Goal: Task Accomplishment & Management: Manage account settings

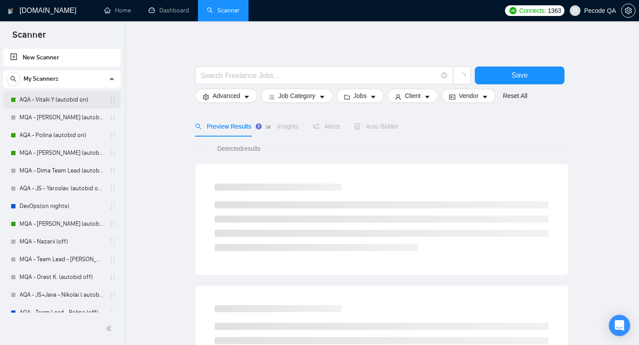
click at [85, 102] on link "AQA - Vitalii Y (autobid on)" at bounding box center [62, 100] width 84 height 18
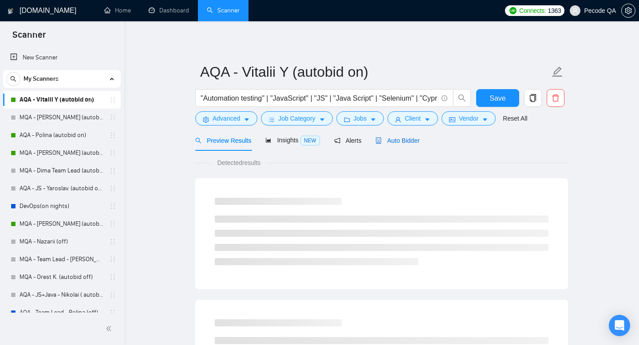
click at [387, 140] on span "Auto Bidder" at bounding box center [398, 140] width 44 height 7
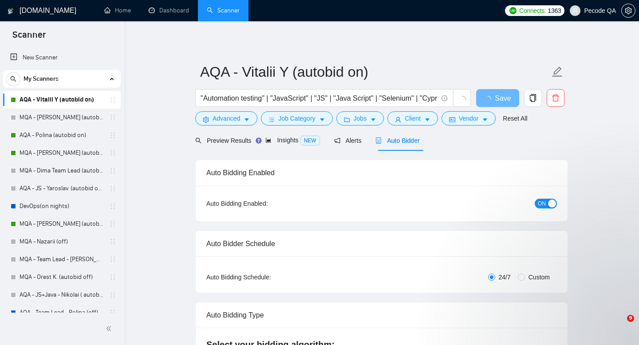
scroll to position [147, 0]
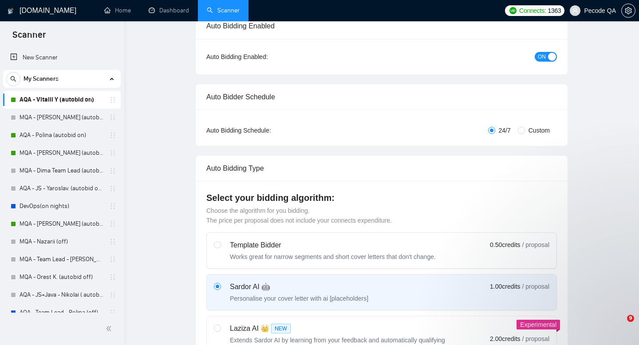
radio input "false"
radio input "true"
checkbox input "true"
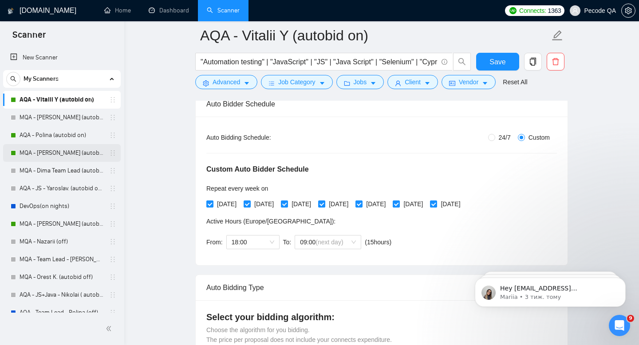
scroll to position [0, 0]
click at [59, 155] on link "MQA - [PERSON_NAME] (autobid on)" at bounding box center [62, 153] width 84 height 18
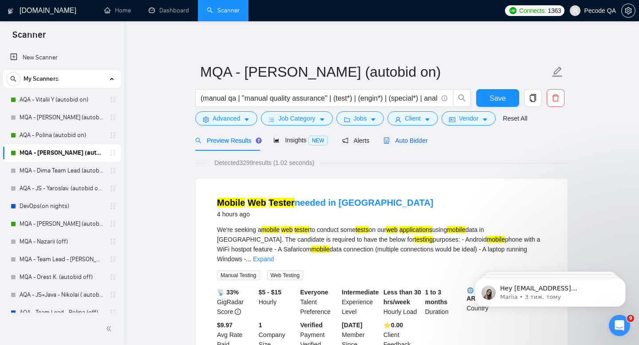
click at [405, 137] on span "Auto Bidder" at bounding box center [406, 140] width 44 height 7
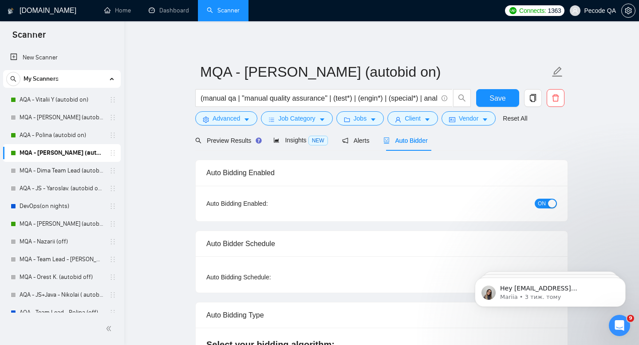
radio input "false"
radio input "true"
checkbox input "true"
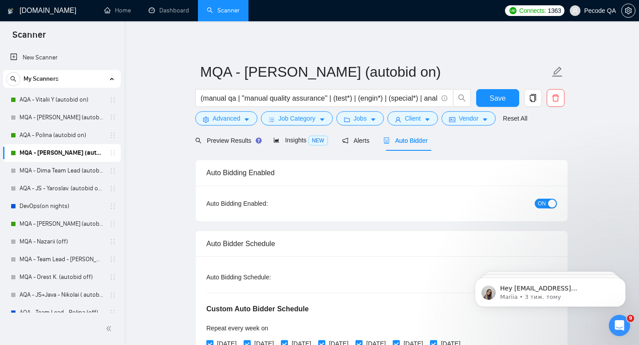
scroll to position [46, 0]
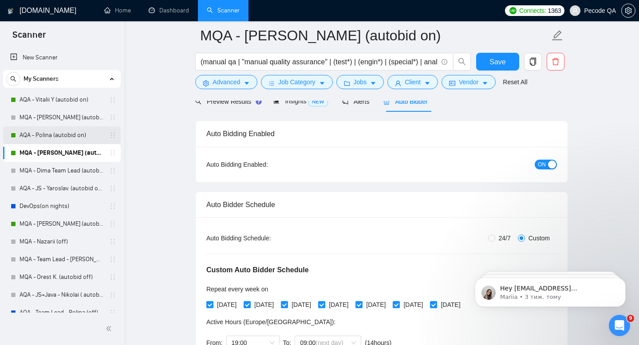
click at [65, 132] on link "AQA - Polina (autobid on)" at bounding box center [62, 136] width 84 height 18
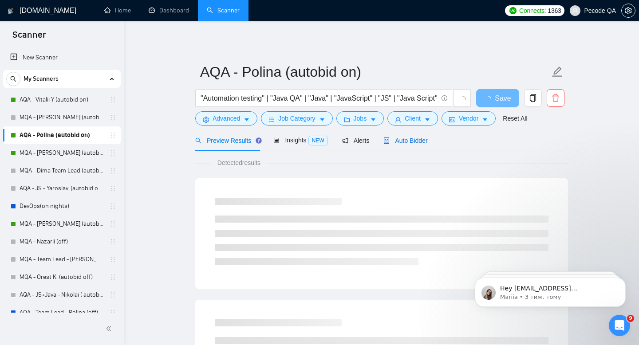
click at [422, 142] on span "Auto Bidder" at bounding box center [406, 140] width 44 height 7
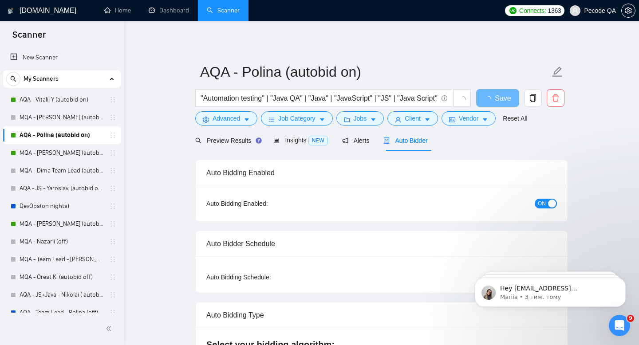
checkbox input "true"
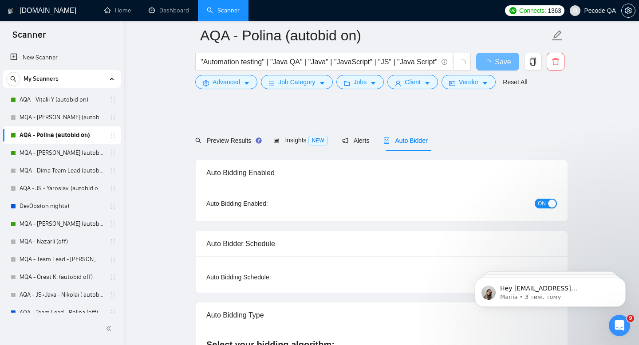
scroll to position [84, 0]
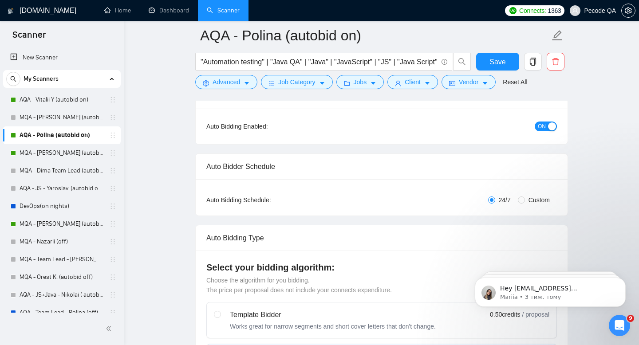
click at [540, 195] on span "Custom" at bounding box center [539, 200] width 28 height 10
click at [525, 197] on input "Custom" at bounding box center [521, 200] width 7 height 7
radio input "true"
radio input "false"
checkbox input "true"
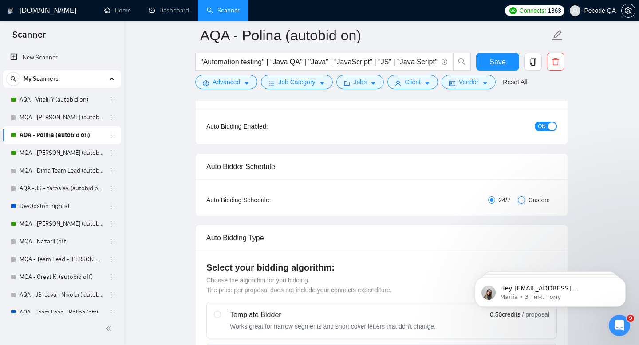
checkbox input "true"
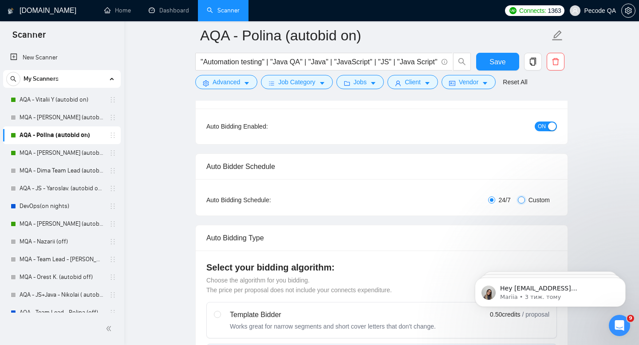
checkbox input "true"
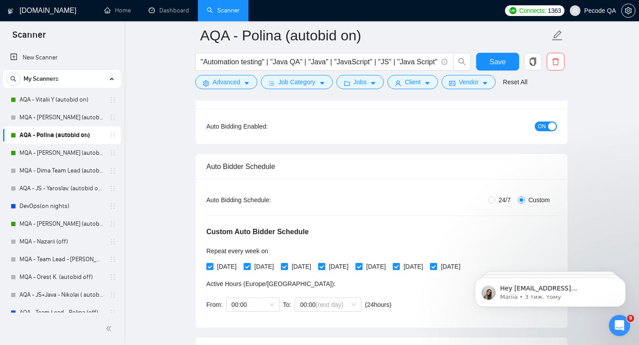
click at [238, 260] on div "[DATE] [DATE] [DATE] [DATE] [DATE] [DATE] [DATE]" at bounding box center [335, 267] width 258 height 14
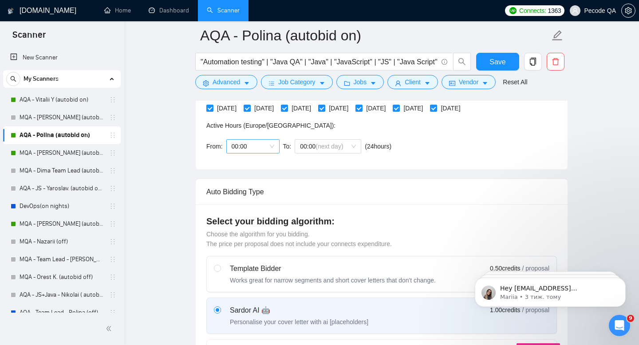
click at [257, 149] on span "00:00" at bounding box center [253, 146] width 43 height 13
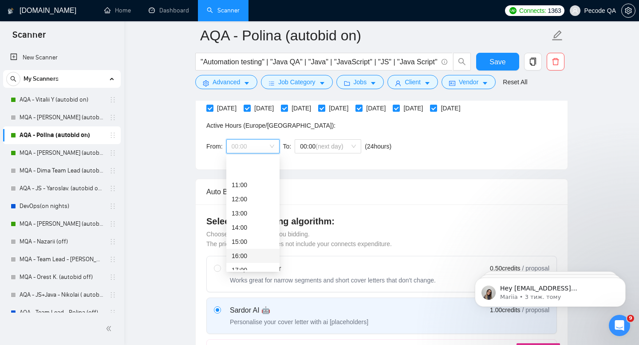
scroll to position [201, 0]
click at [250, 215] on div "18:00" at bounding box center [253, 219] width 43 height 10
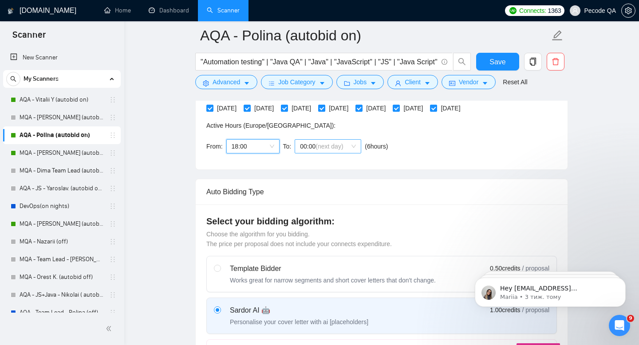
click at [326, 141] on span "00:00 (next day)" at bounding box center [328, 146] width 56 height 13
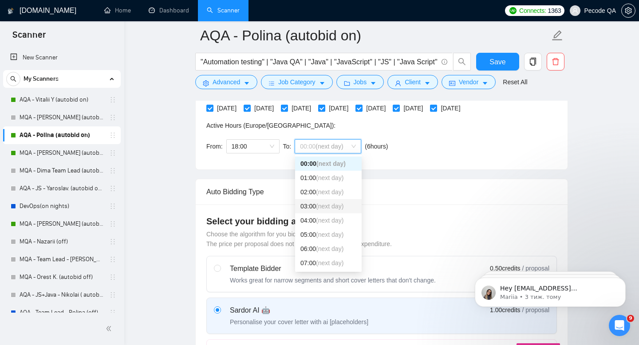
scroll to position [65, 0]
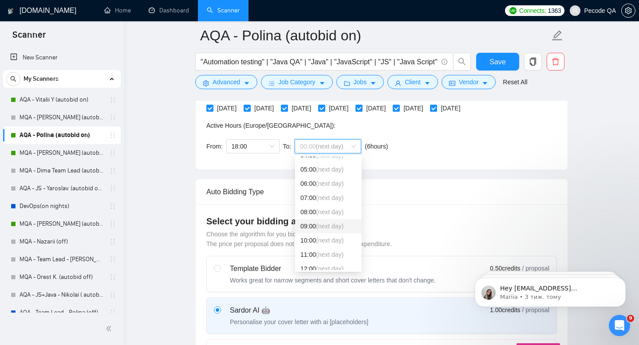
click at [320, 226] on span "(next day)" at bounding box center [330, 226] width 28 height 7
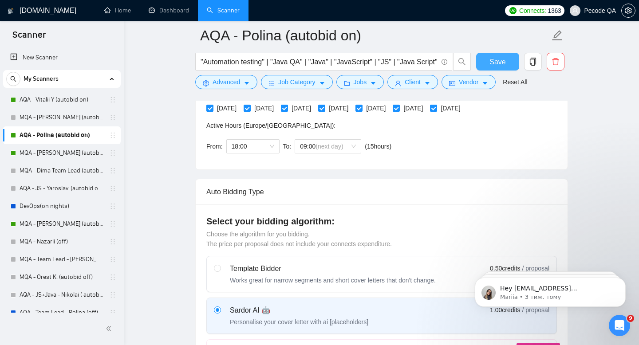
click at [487, 59] on button "Save" at bounding box center [497, 62] width 43 height 18
click at [499, 60] on span "Save" at bounding box center [498, 61] width 16 height 11
checkbox input "true"
click at [164, 11] on link "Dashboard" at bounding box center [169, 11] width 40 height 8
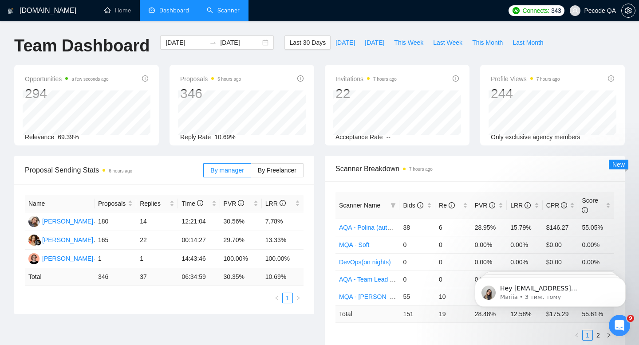
click at [218, 10] on link "Scanner" at bounding box center [223, 11] width 33 height 8
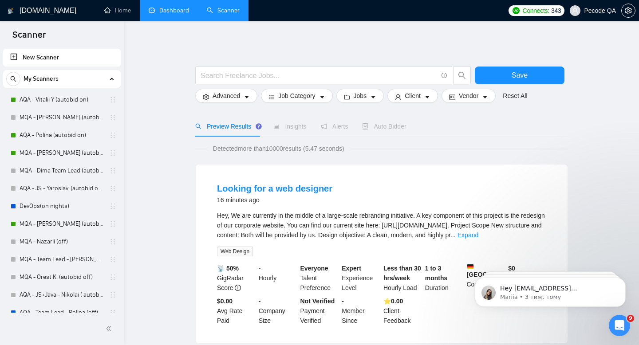
click at [75, 218] on link "MQA - [PERSON_NAME] (autobid On)" at bounding box center [62, 224] width 84 height 18
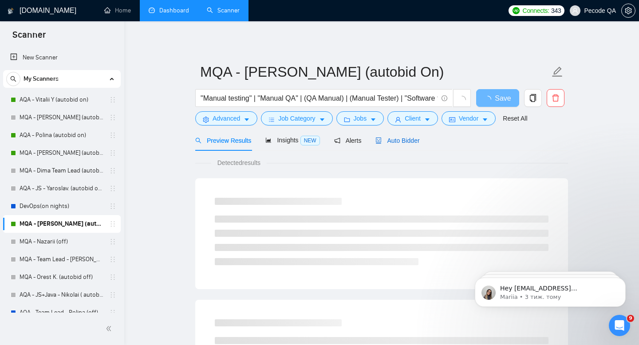
click at [413, 140] on span "Auto Bidder" at bounding box center [398, 140] width 44 height 7
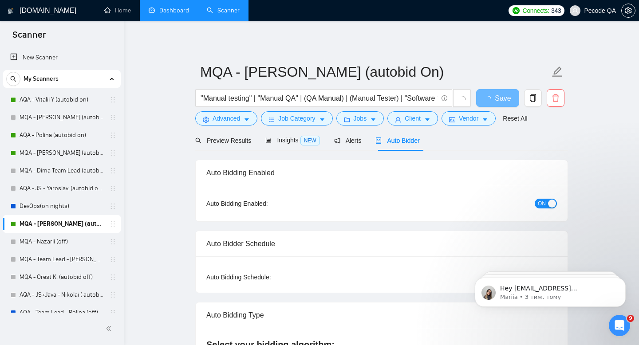
checkbox input "true"
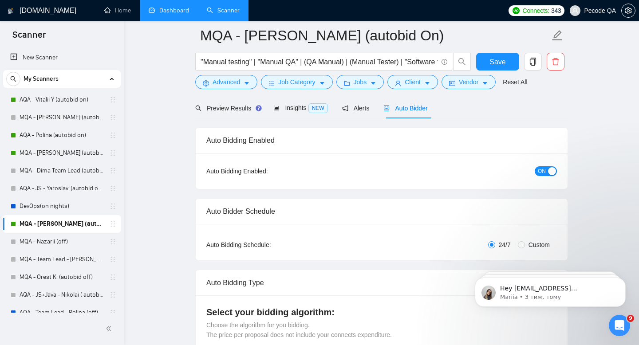
scroll to position [94, 0]
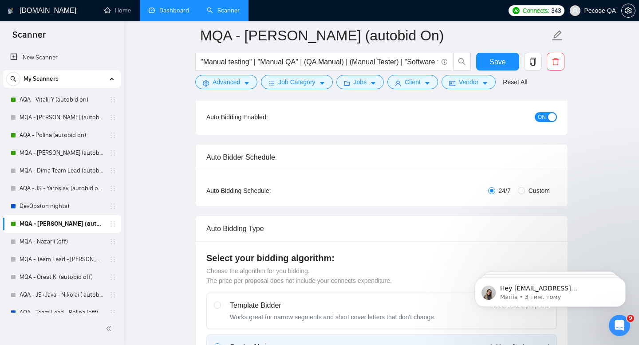
click at [528, 194] on span "Custom" at bounding box center [539, 191] width 28 height 10
click at [525, 194] on input "Custom" at bounding box center [521, 190] width 7 height 7
radio input "true"
radio input "false"
checkbox input "true"
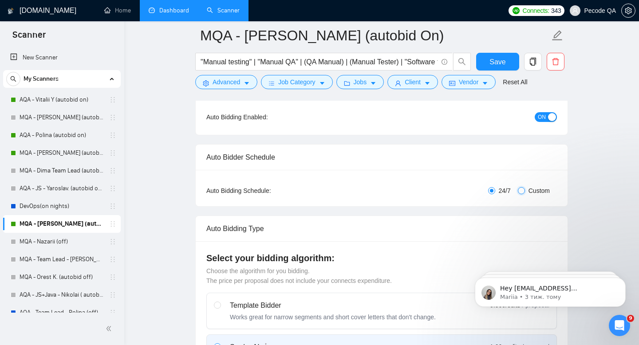
checkbox input "true"
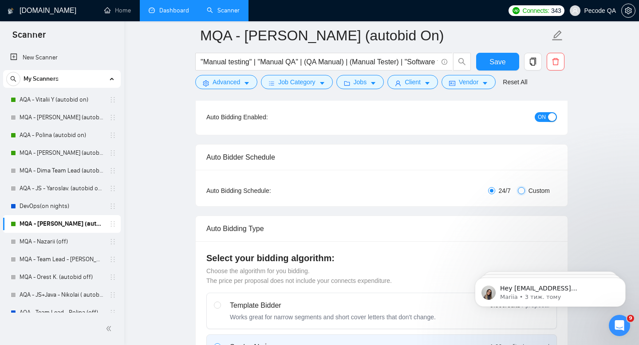
checkbox input "true"
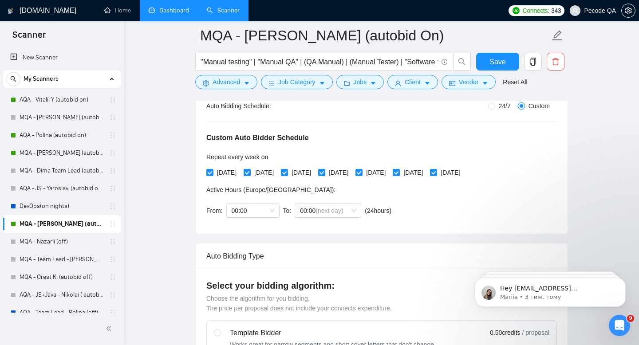
scroll to position [157, 0]
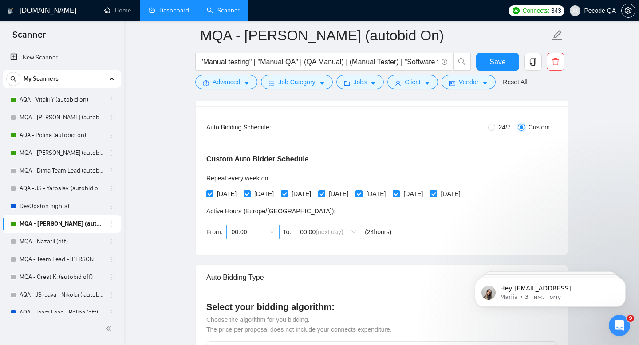
click at [270, 236] on span "00:00" at bounding box center [253, 232] width 43 height 13
click at [246, 282] on div "18:00" at bounding box center [253, 278] width 43 height 10
click at [341, 229] on span "(next day)" at bounding box center [330, 232] width 28 height 7
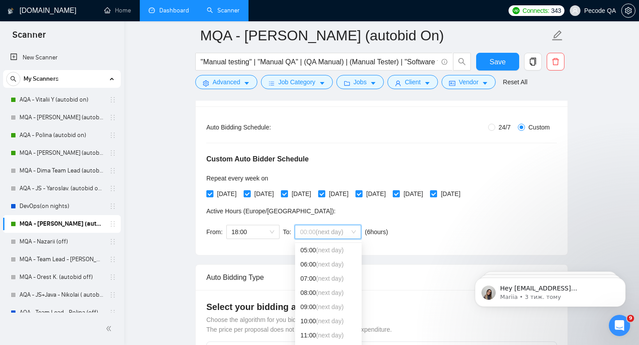
scroll to position [90, 0]
click at [314, 299] on div "10:00 (next day)" at bounding box center [329, 302] width 56 height 10
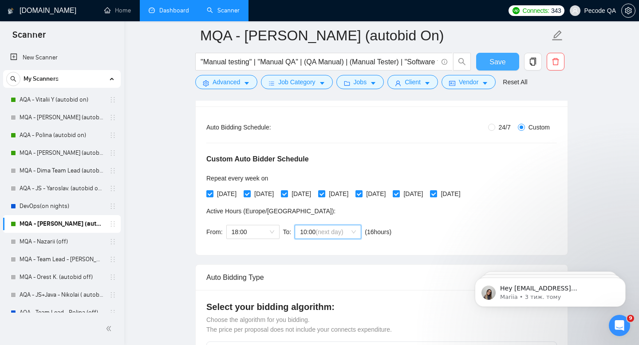
click at [487, 62] on button "Save" at bounding box center [497, 62] width 43 height 18
click at [495, 59] on span "Save" at bounding box center [498, 61] width 16 height 11
click at [172, 14] on link "Dashboard" at bounding box center [169, 11] width 40 height 8
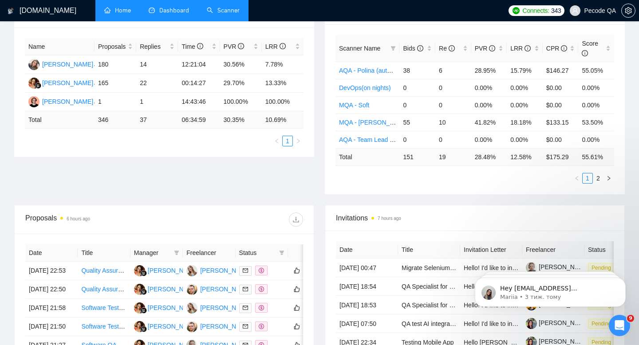
click at [117, 10] on link "Home" at bounding box center [117, 11] width 27 height 8
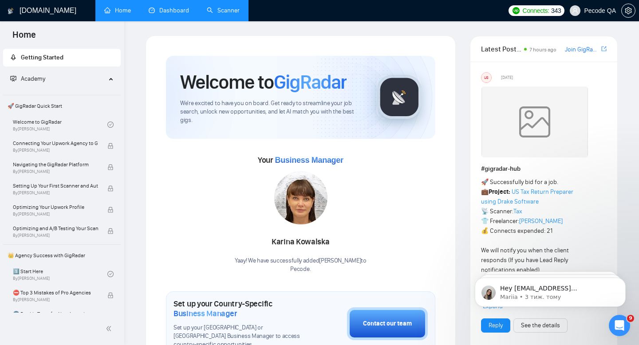
click at [590, 11] on span "Pecode QA" at bounding box center [600, 11] width 32 height 0
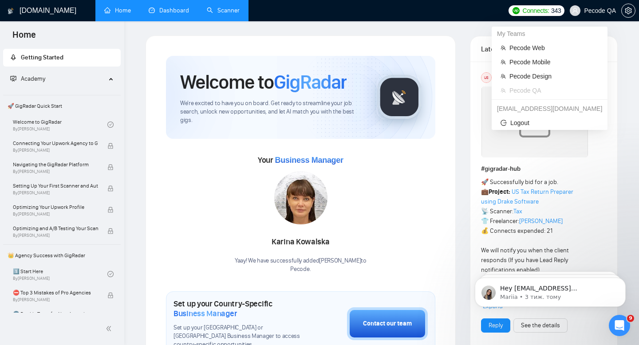
click at [586, 14] on span "Pecode QA" at bounding box center [593, 10] width 57 height 28
click at [558, 71] on span "Pecode Design" at bounding box center [554, 76] width 89 height 10
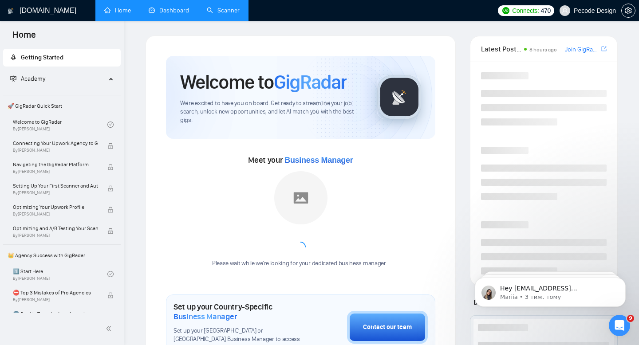
click at [585, 11] on span "Pecode Design" at bounding box center [595, 11] width 42 height 0
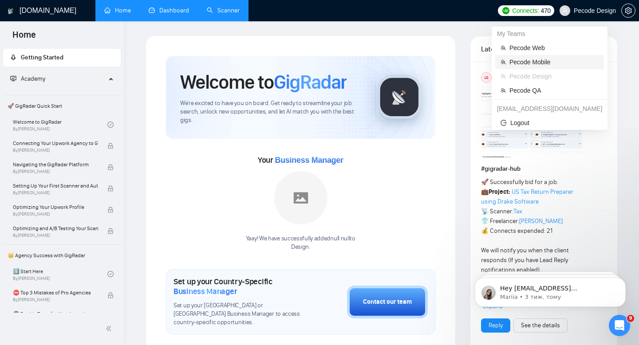
click at [552, 60] on span "Pecode Mobile" at bounding box center [554, 62] width 89 height 10
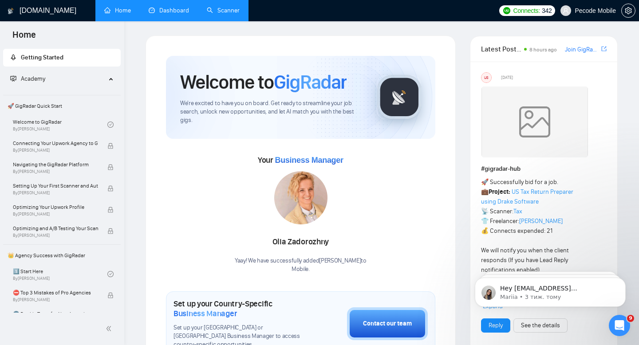
click at [208, 14] on link "Scanner" at bounding box center [223, 11] width 33 height 8
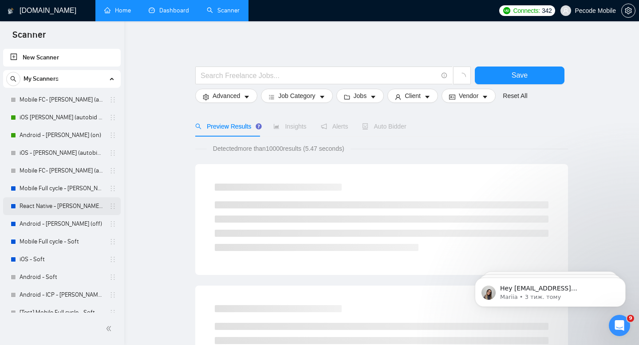
scroll to position [28, 0]
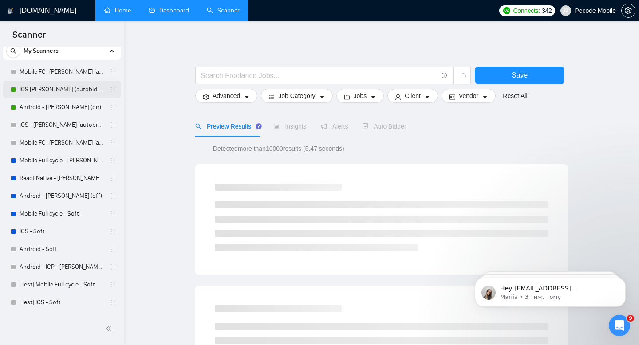
click at [71, 93] on link "iOS [PERSON_NAME] (autobid on) part time" at bounding box center [62, 90] width 84 height 18
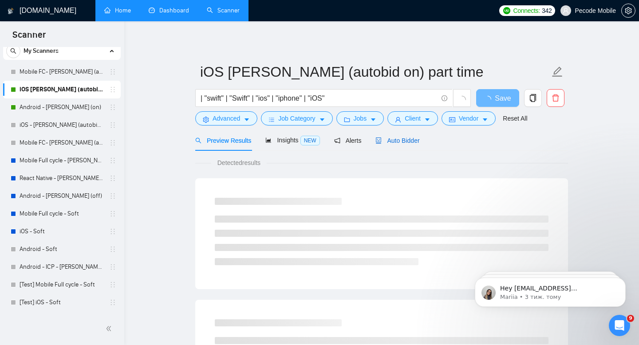
click at [403, 138] on span "Auto Bidder" at bounding box center [398, 140] width 44 height 7
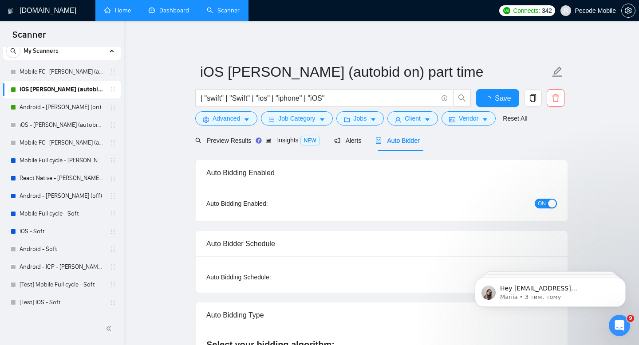
click at [536, 204] on button "ON" at bounding box center [546, 204] width 22 height 10
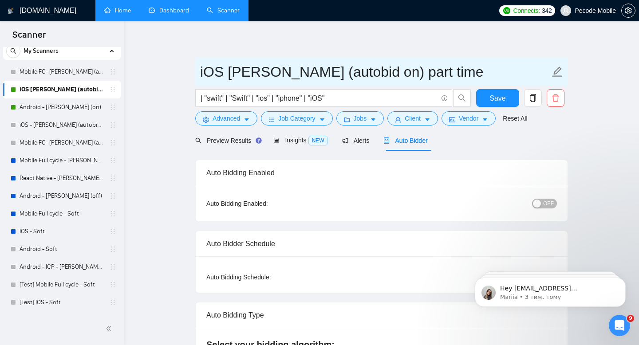
click at [373, 74] on input "iOS [PERSON_NAME] (autobid on) part time" at bounding box center [375, 72] width 350 height 22
type input "iOS [PERSON_NAME] (autobid off) part time"
click at [483, 94] on button "Save" at bounding box center [497, 98] width 43 height 18
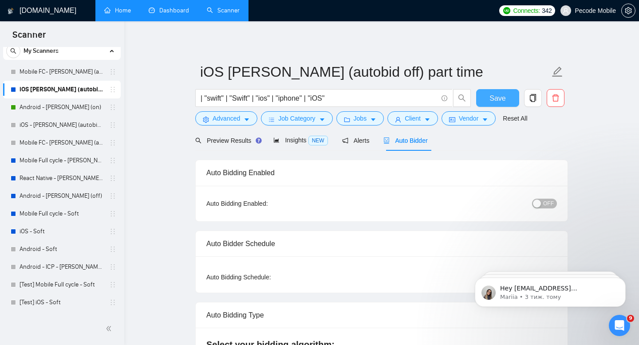
click at [499, 102] on span "Save" at bounding box center [498, 98] width 16 height 11
click at [182, 14] on link "Dashboard" at bounding box center [169, 11] width 40 height 8
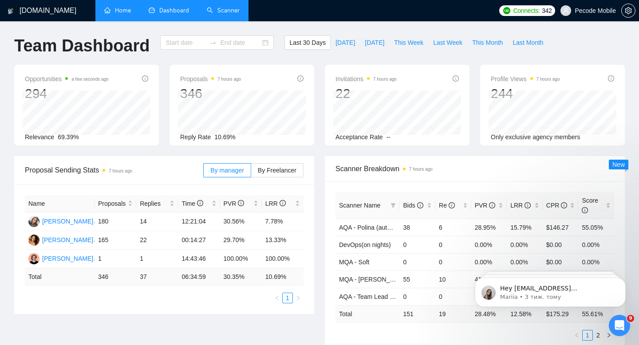
type input "[DATE]"
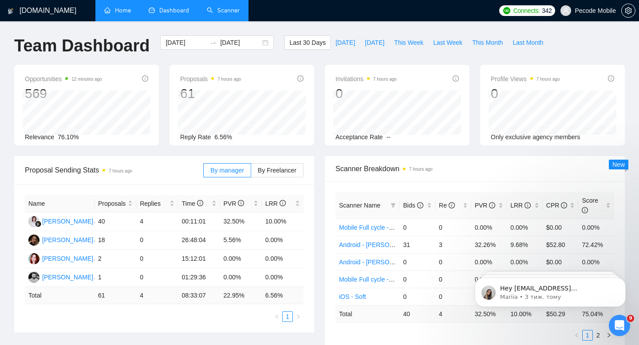
click at [590, 11] on span "Pecode Mobile" at bounding box center [595, 11] width 41 height 0
click at [230, 14] on link "Scanner" at bounding box center [223, 11] width 33 height 8
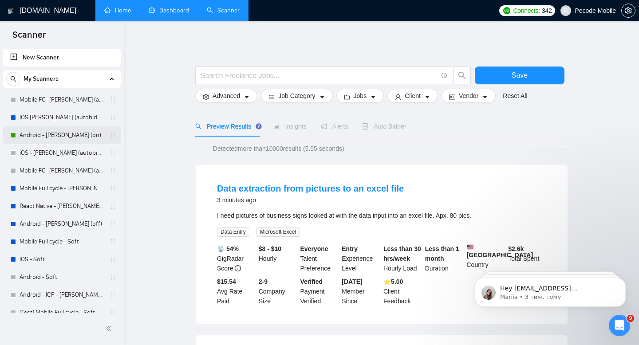
click at [96, 135] on link "Android - [PERSON_NAME] (on)" at bounding box center [62, 136] width 84 height 18
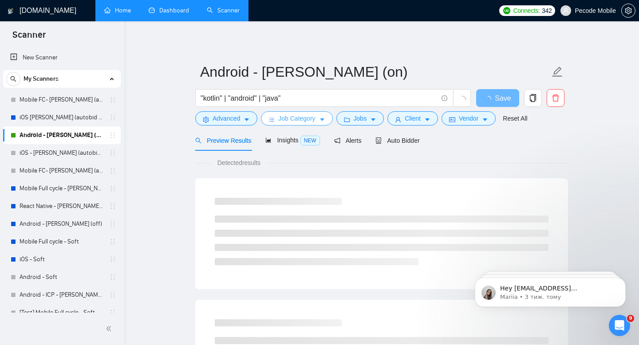
click at [322, 121] on icon "caret-down" at bounding box center [322, 120] width 6 height 6
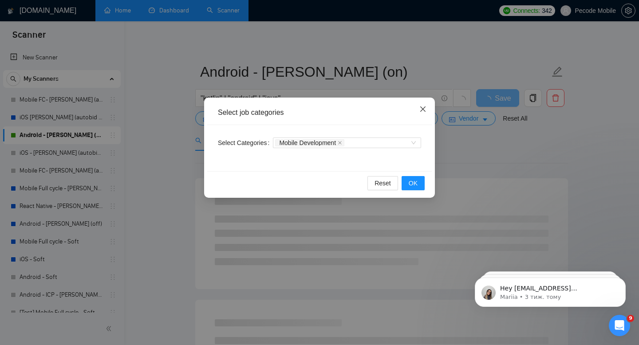
click at [423, 109] on icon "close" at bounding box center [423, 109] width 5 height 5
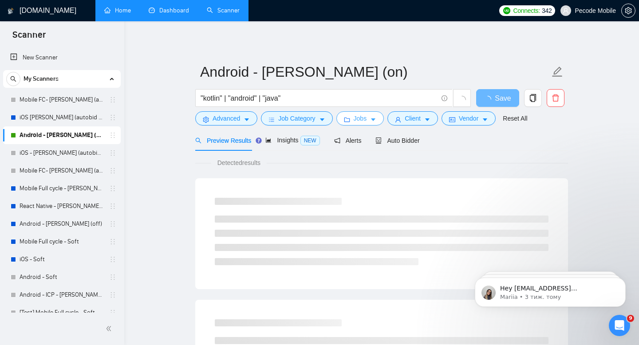
click at [367, 119] on span "Jobs" at bounding box center [360, 119] width 13 height 10
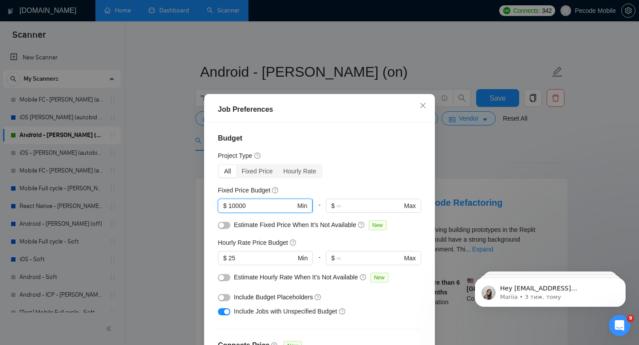
click at [243, 208] on input "10000" at bounding box center [262, 206] width 67 height 10
type input "1000"
click at [305, 152] on div "Project Type" at bounding box center [319, 156] width 203 height 10
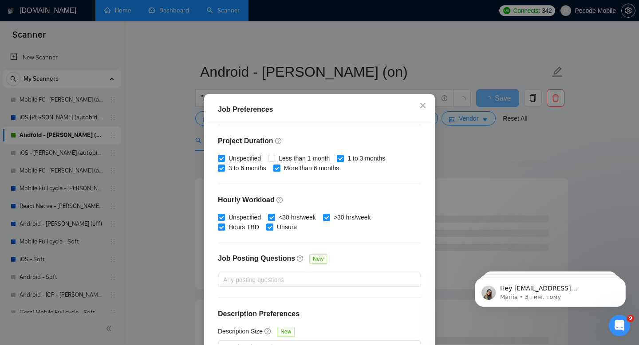
scroll to position [58, 0]
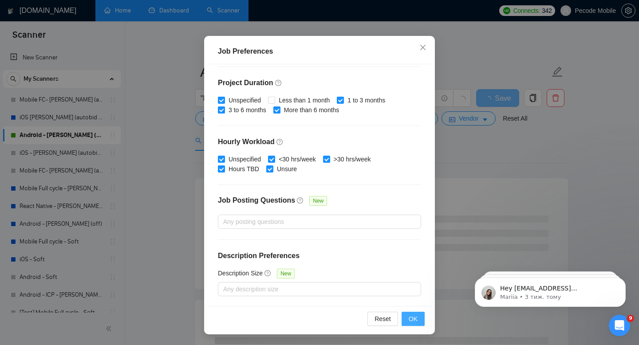
click at [419, 315] on button "OK" at bounding box center [413, 319] width 23 height 14
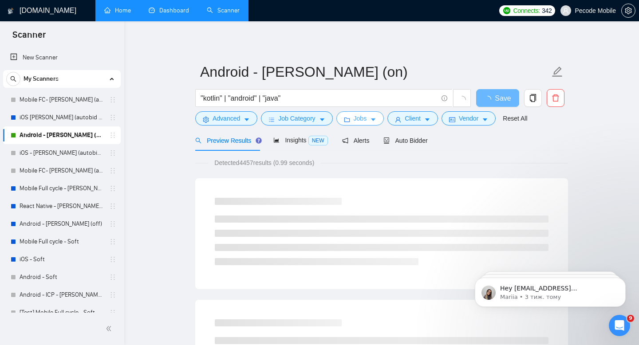
scroll to position [0, 0]
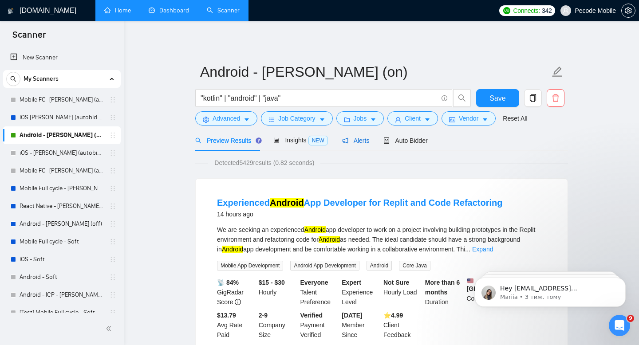
click at [354, 139] on span "Alerts" at bounding box center [356, 140] width 28 height 7
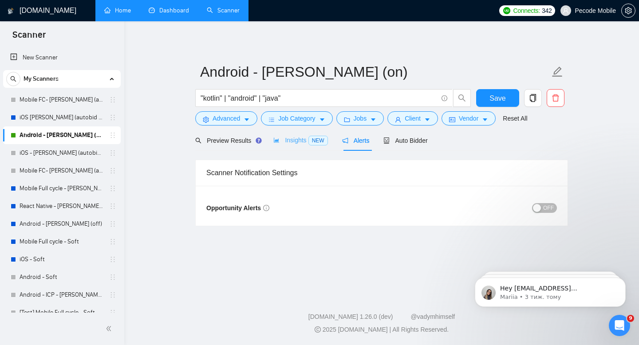
click at [303, 146] on div "Insights NEW" at bounding box center [301, 140] width 54 height 21
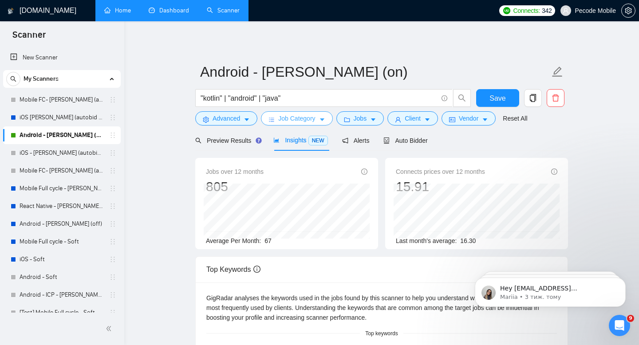
click at [304, 119] on span "Job Category" at bounding box center [296, 119] width 37 height 10
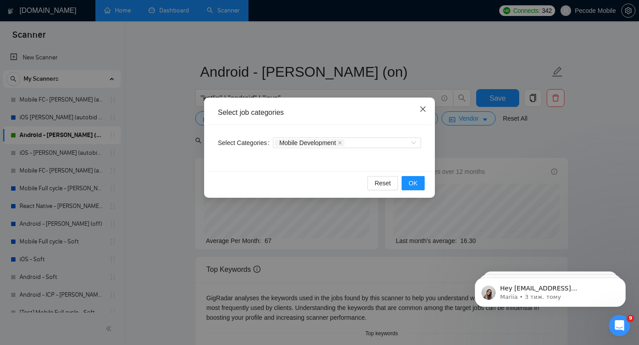
click at [420, 107] on icon "close" at bounding box center [423, 109] width 7 height 7
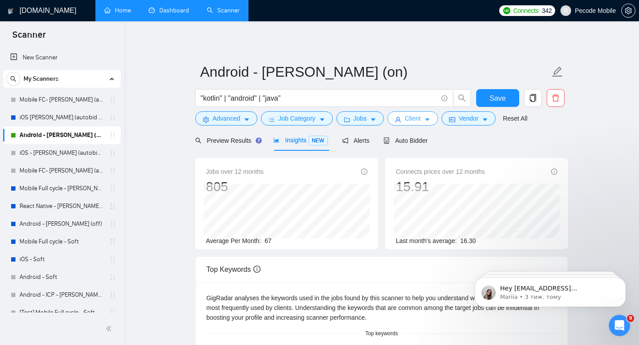
drag, startPoint x: 424, startPoint y: 116, endPoint x: 408, endPoint y: 121, distance: 17.3
click at [421, 116] on span "Client" at bounding box center [413, 119] width 16 height 10
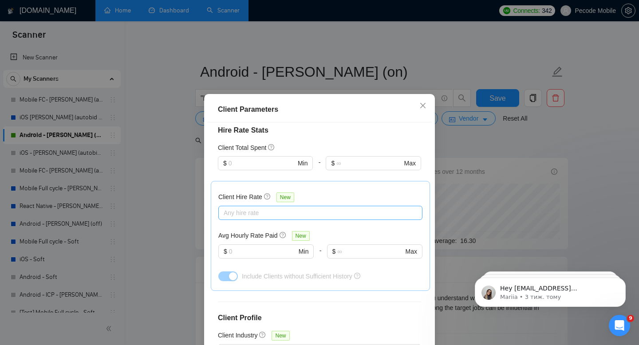
scroll to position [58, 0]
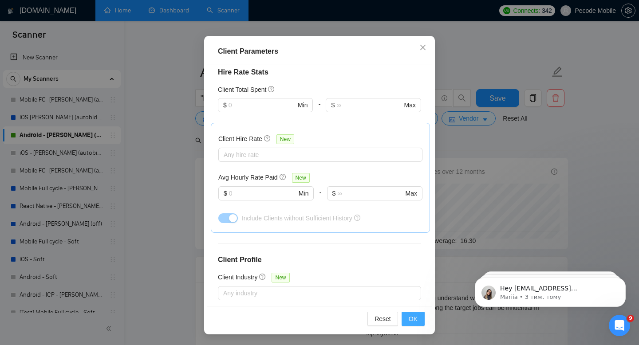
click at [418, 322] on button "OK" at bounding box center [413, 319] width 23 height 14
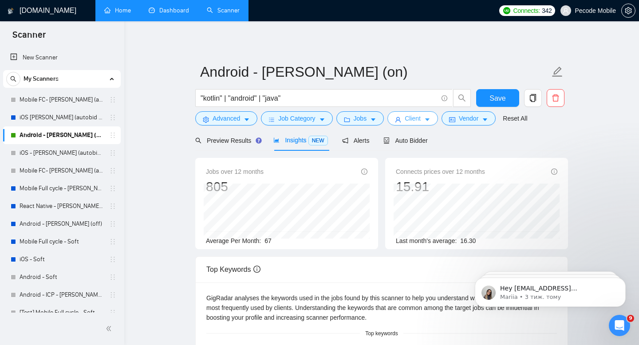
scroll to position [17, 0]
click at [367, 118] on span "Jobs" at bounding box center [360, 119] width 13 height 10
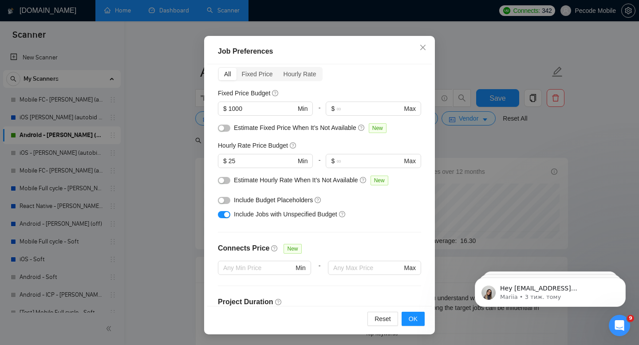
scroll to position [0, 0]
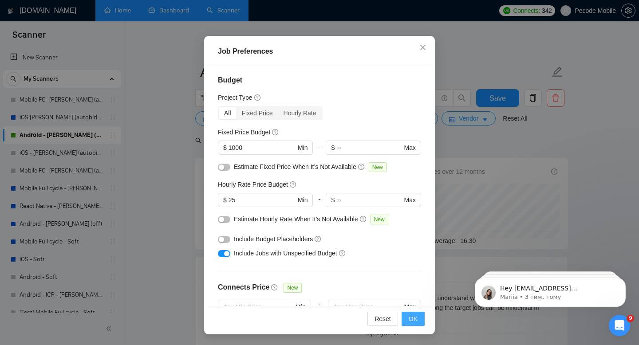
click at [413, 320] on span "OK" at bounding box center [413, 319] width 9 height 10
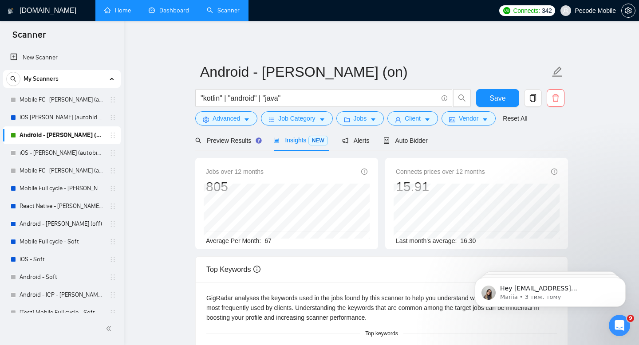
scroll to position [17, 0]
click at [467, 123] on span "Vendor" at bounding box center [469, 119] width 20 height 10
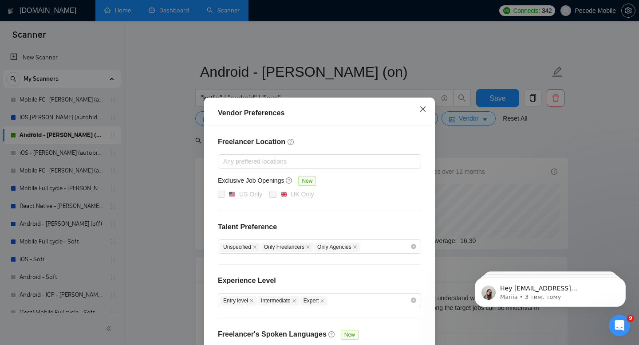
click at [425, 111] on icon "close" at bounding box center [423, 109] width 7 height 7
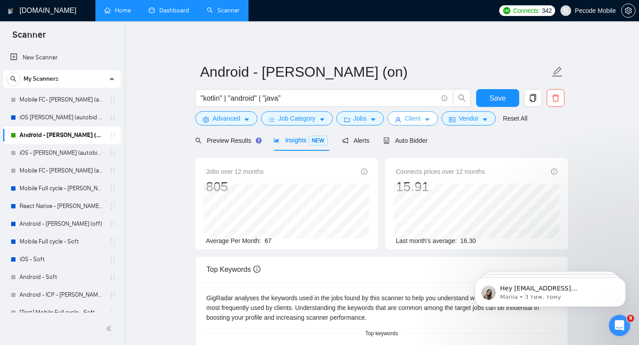
click at [425, 124] on button "Client" at bounding box center [413, 118] width 51 height 14
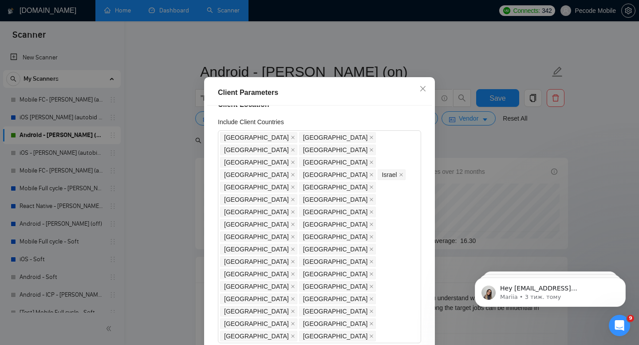
scroll to position [0, 0]
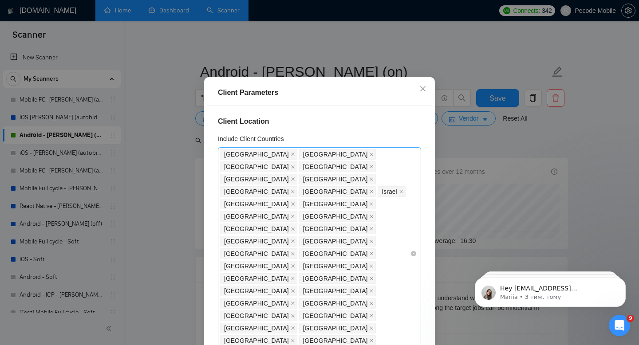
click at [317, 274] on div "[GEOGRAPHIC_DATA] [GEOGRAPHIC_DATA] [GEOGRAPHIC_DATA] [GEOGRAPHIC_DATA] [GEOGRA…" at bounding box center [315, 253] width 190 height 211
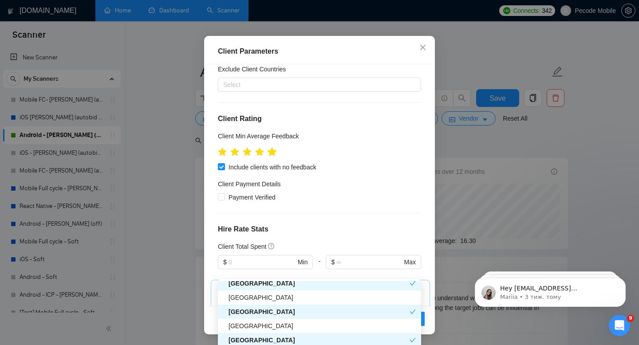
scroll to position [296, 0]
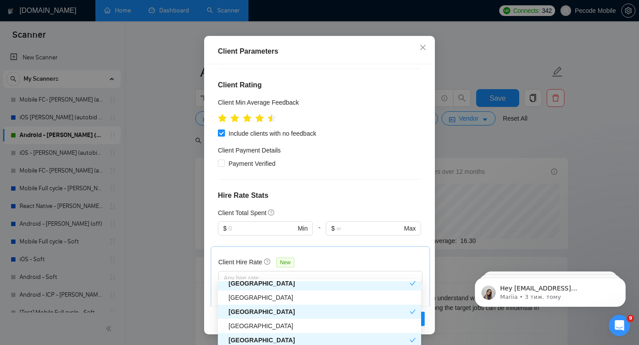
click at [505, 143] on div "Client Parameters Client Location Include Client Countries [GEOGRAPHIC_DATA] [G…" at bounding box center [319, 172] width 639 height 345
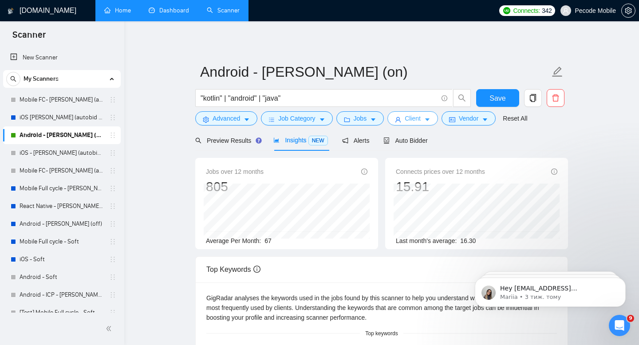
scroll to position [0, 0]
click at [427, 119] on button "Client" at bounding box center [413, 118] width 51 height 14
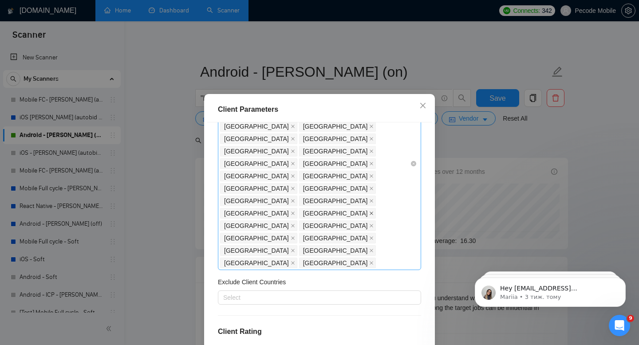
scroll to position [117, 0]
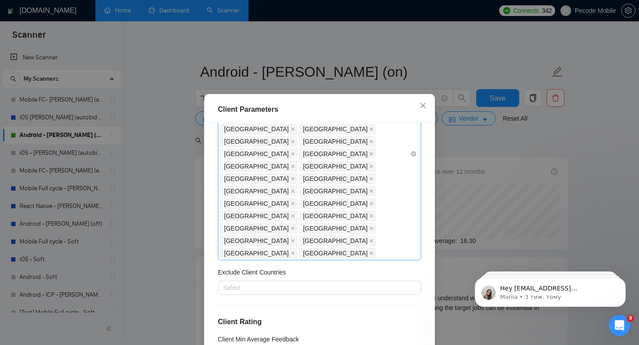
click at [320, 152] on div "[GEOGRAPHIC_DATA] [GEOGRAPHIC_DATA] [GEOGRAPHIC_DATA] [GEOGRAPHIC_DATA] [GEOGRA…" at bounding box center [315, 153] width 190 height 211
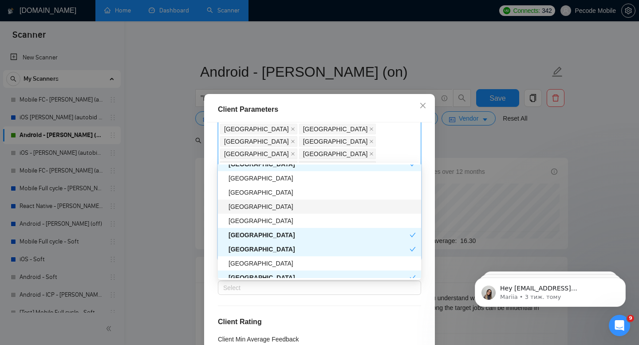
scroll to position [464, 0]
click at [258, 207] on div "[GEOGRAPHIC_DATA]" at bounding box center [322, 206] width 187 height 10
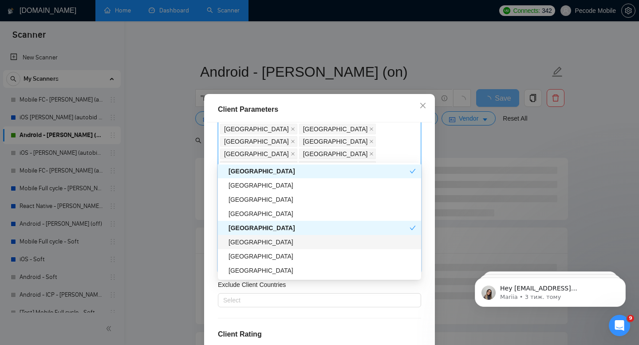
scroll to position [685, 0]
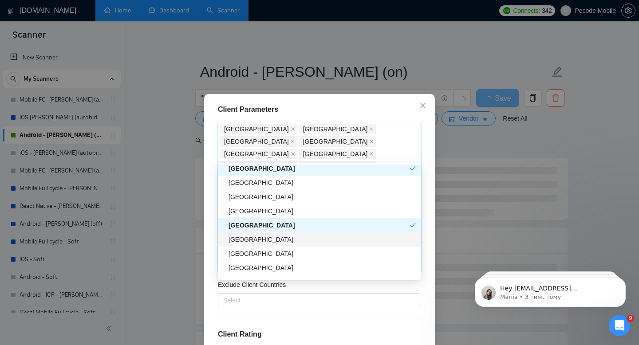
click at [256, 243] on div "[GEOGRAPHIC_DATA]" at bounding box center [322, 240] width 187 height 10
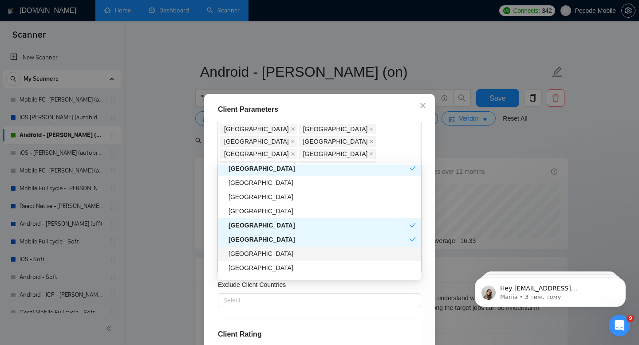
click at [255, 255] on div "[GEOGRAPHIC_DATA]" at bounding box center [322, 254] width 187 height 10
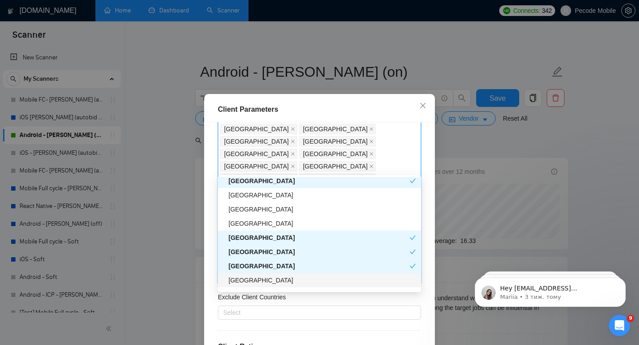
click at [258, 278] on div "[GEOGRAPHIC_DATA]" at bounding box center [322, 281] width 187 height 10
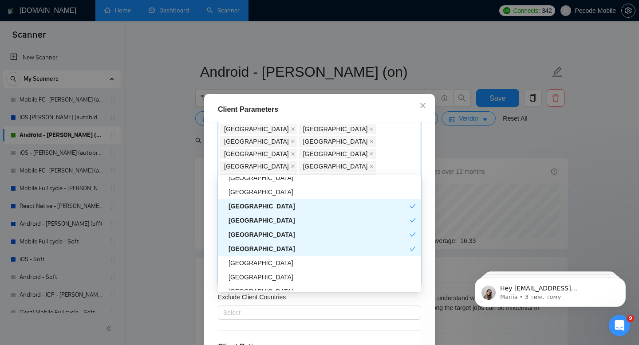
scroll to position [734, 0]
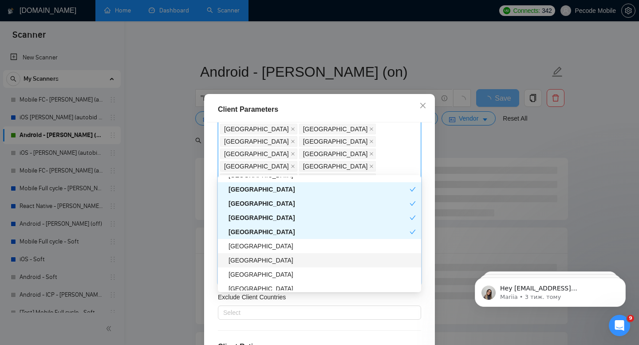
click at [260, 262] on div "[GEOGRAPHIC_DATA]" at bounding box center [322, 261] width 187 height 10
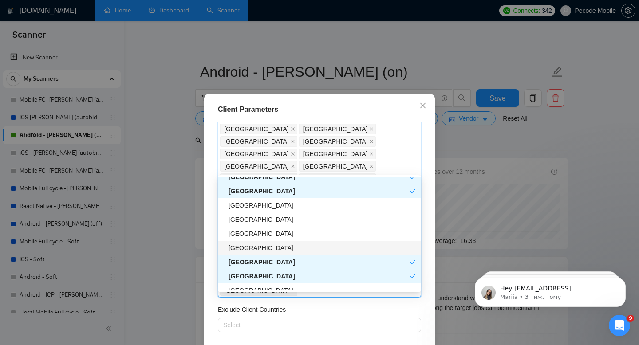
scroll to position [0, 0]
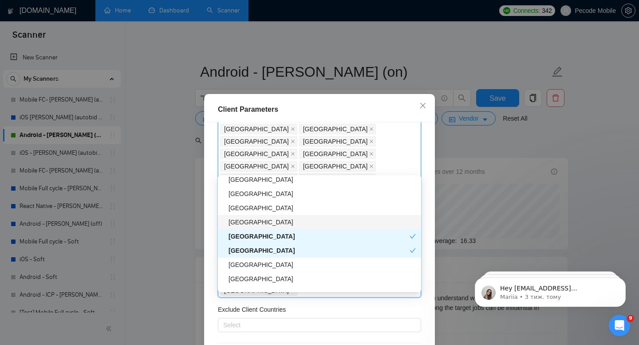
click at [266, 222] on div "[GEOGRAPHIC_DATA]" at bounding box center [322, 223] width 187 height 10
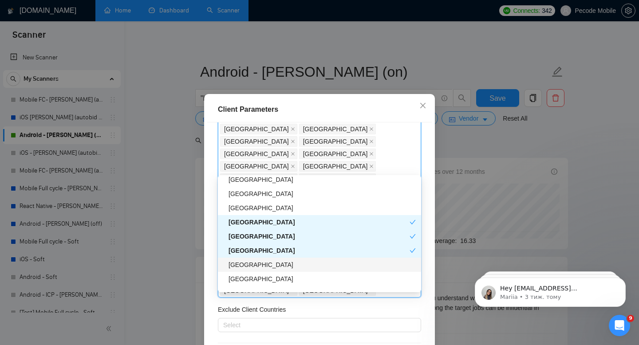
click at [258, 268] on div "[GEOGRAPHIC_DATA]" at bounding box center [322, 265] width 187 height 10
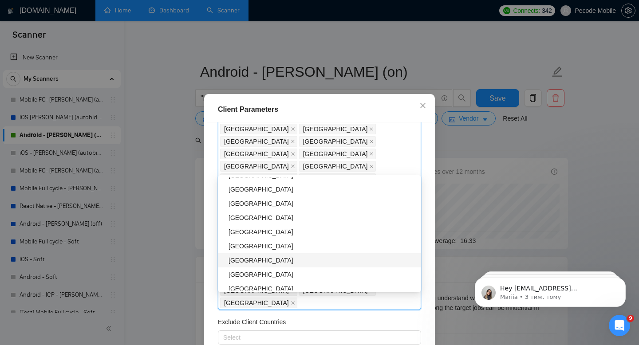
click at [275, 260] on div "[GEOGRAPHIC_DATA]" at bounding box center [322, 261] width 187 height 10
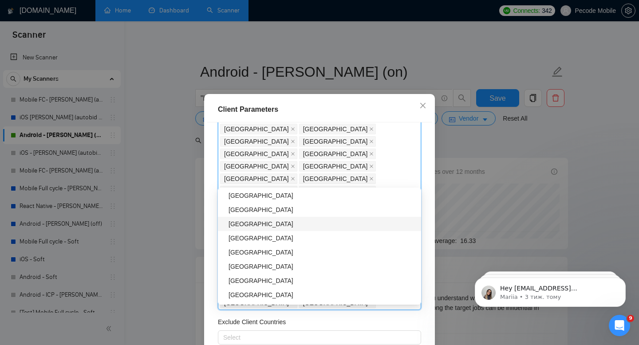
scroll to position [1680, 0]
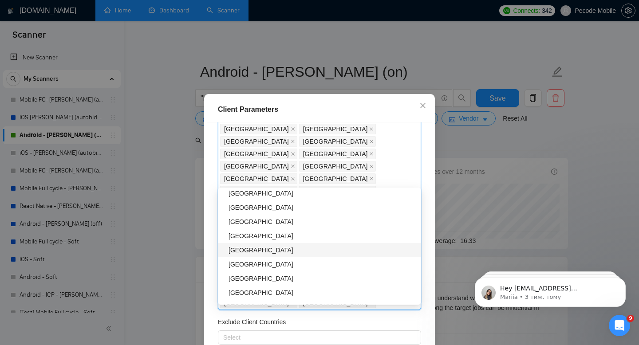
click at [269, 251] on div "[GEOGRAPHIC_DATA]" at bounding box center [322, 251] width 187 height 10
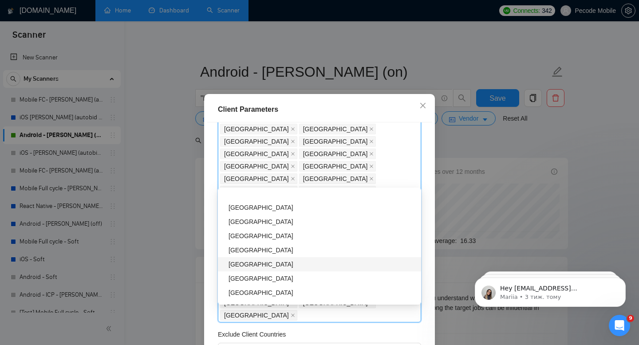
scroll to position [1948, 0]
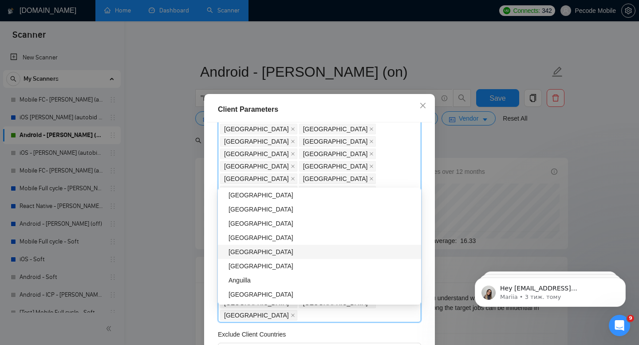
click at [261, 251] on div "[GEOGRAPHIC_DATA]" at bounding box center [322, 252] width 187 height 10
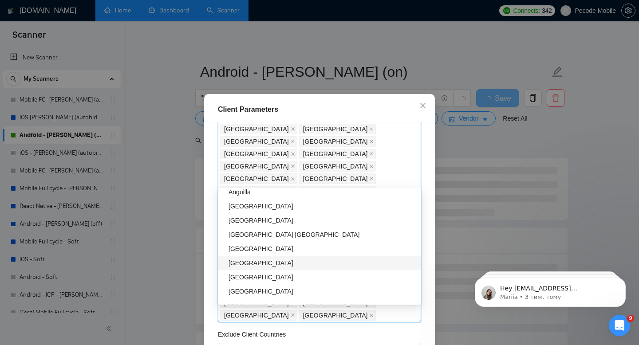
click at [257, 264] on div "[GEOGRAPHIC_DATA]" at bounding box center [322, 263] width 187 height 10
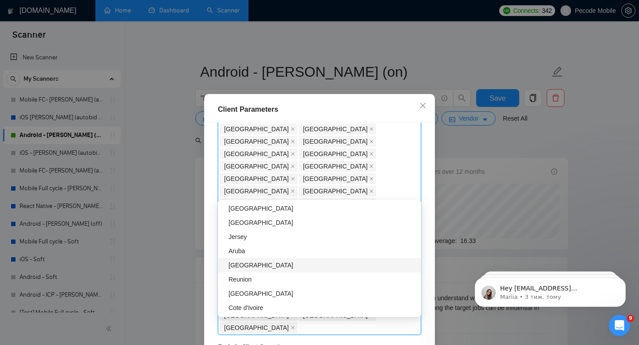
scroll to position [2127, 0]
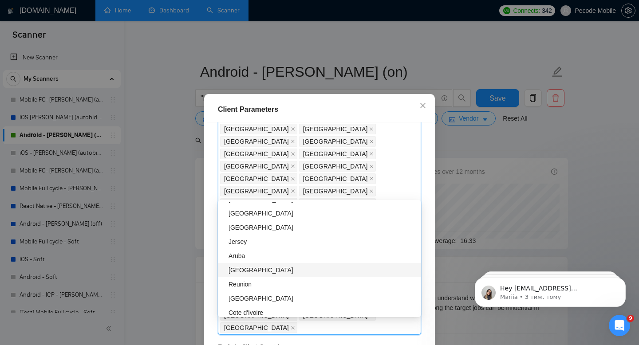
click at [248, 270] on div "[GEOGRAPHIC_DATA]" at bounding box center [322, 271] width 187 height 10
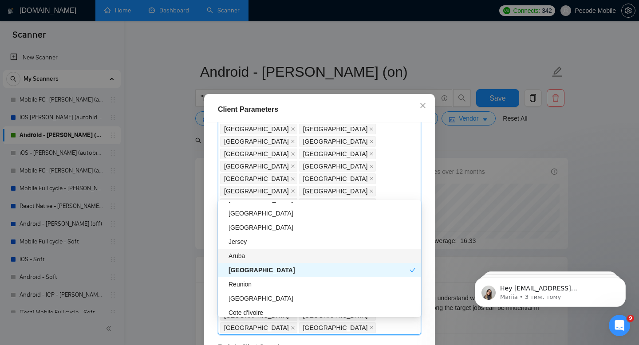
scroll to position [2107, 0]
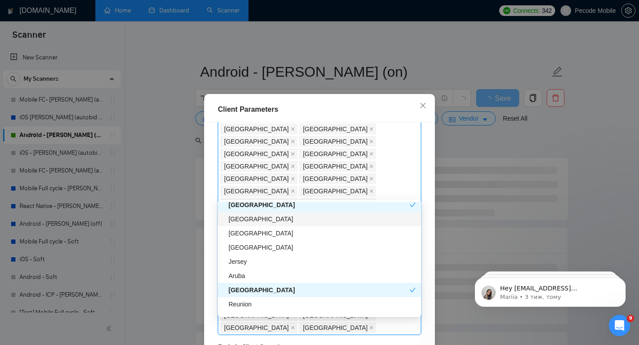
click at [249, 223] on div "[GEOGRAPHIC_DATA]" at bounding box center [322, 219] width 187 height 10
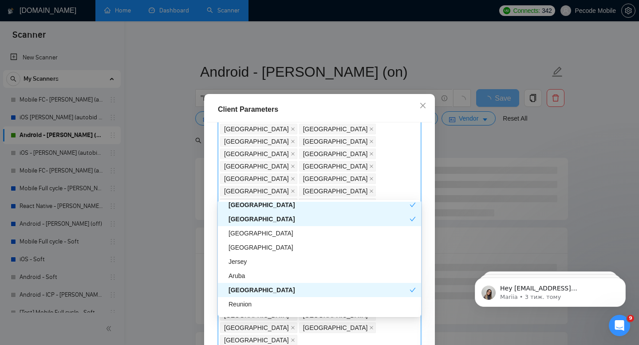
click at [249, 222] on div "[GEOGRAPHIC_DATA]" at bounding box center [319, 219] width 181 height 10
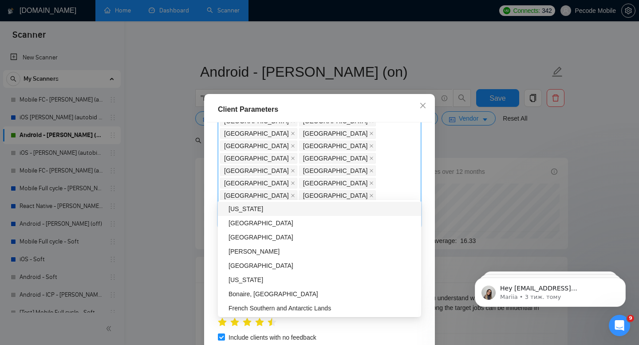
scroll to position [266, 0]
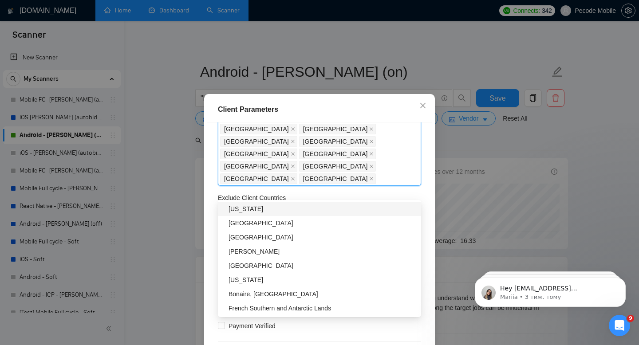
click at [304, 168] on div "Client Location Include Client Countries [GEOGRAPHIC_DATA] [GEOGRAPHIC_DATA] [G…" at bounding box center [319, 244] width 225 height 242
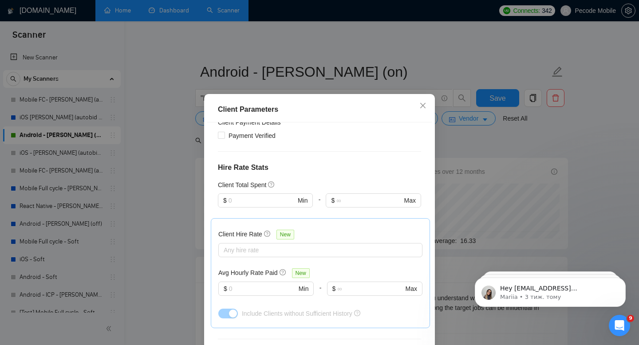
scroll to position [58, 0]
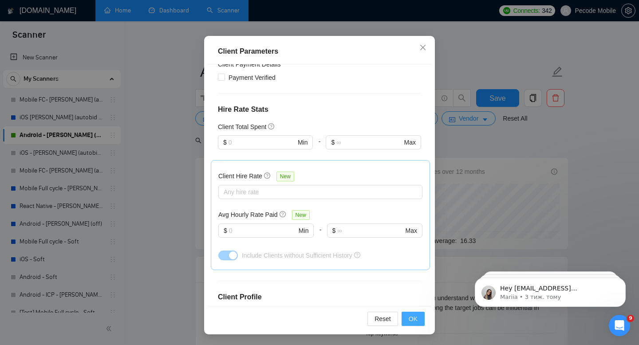
click at [417, 319] on span "OK" at bounding box center [413, 319] width 9 height 10
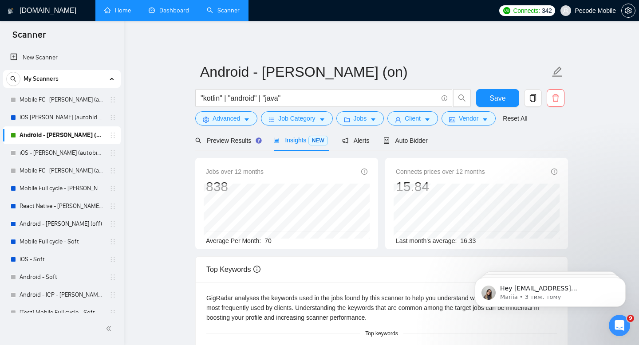
scroll to position [17, 0]
click at [496, 102] on span "Save" at bounding box center [498, 98] width 16 height 11
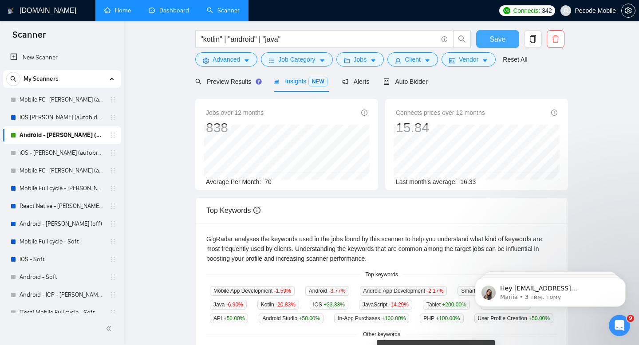
scroll to position [0, 0]
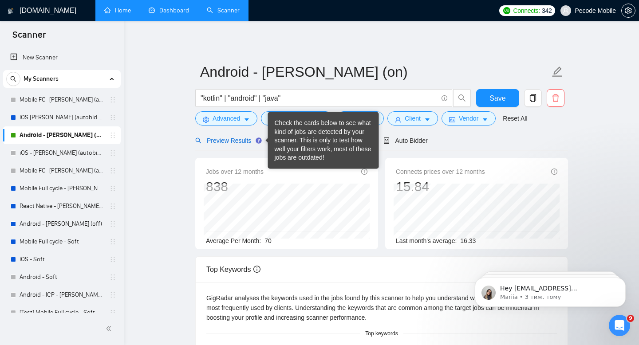
click at [244, 139] on span "Preview Results" at bounding box center [227, 140] width 64 height 7
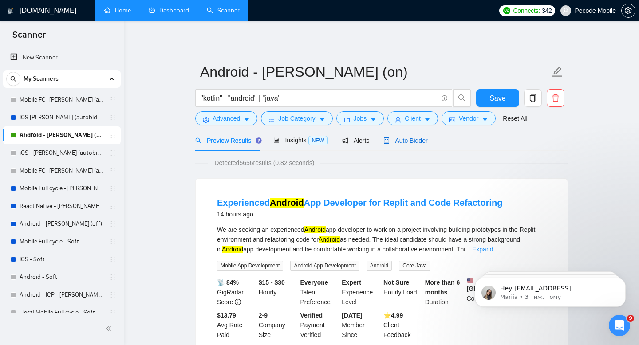
click at [397, 145] on div "Auto Bidder" at bounding box center [406, 141] width 44 height 10
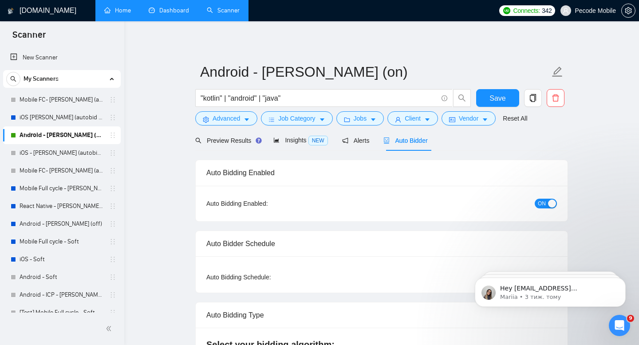
checkbox input "true"
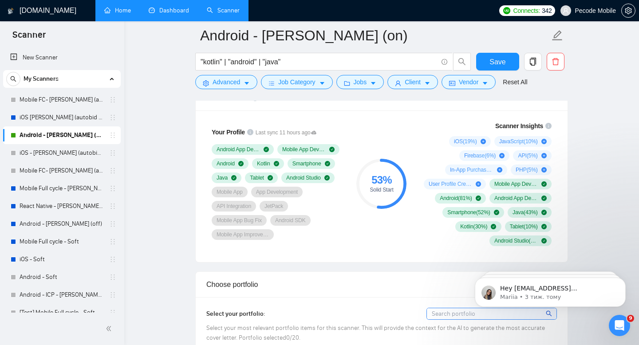
scroll to position [592, 0]
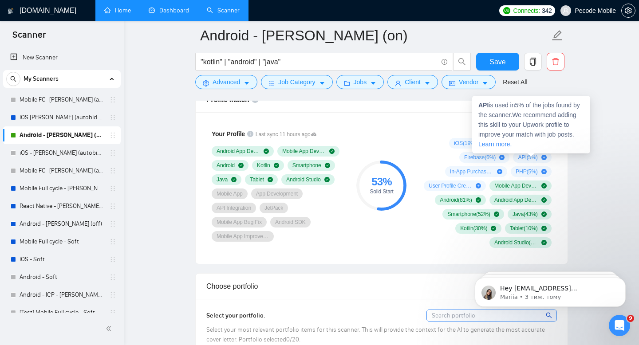
click at [544, 158] on icon "plus-circle" at bounding box center [544, 157] width 5 height 5
